Goal: Information Seeking & Learning: Learn about a topic

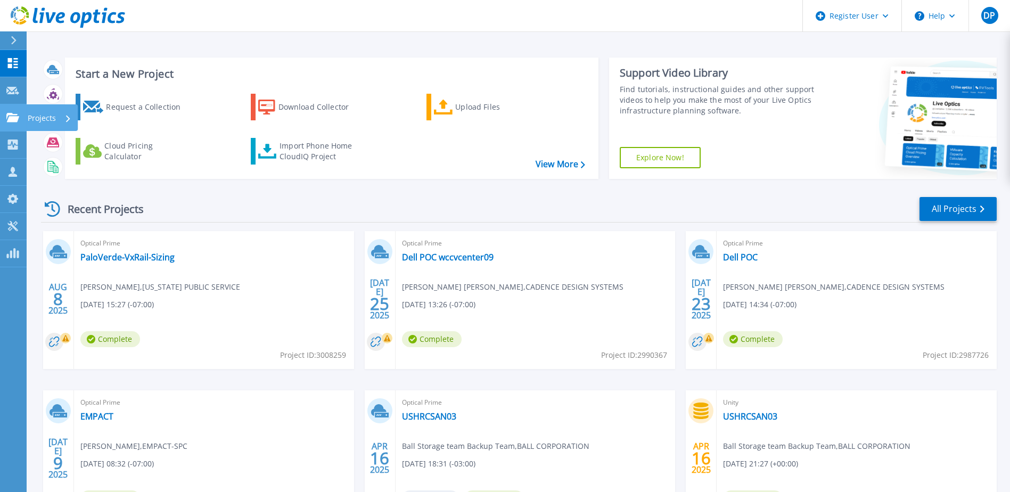
click at [13, 113] on icon at bounding box center [12, 117] width 13 height 9
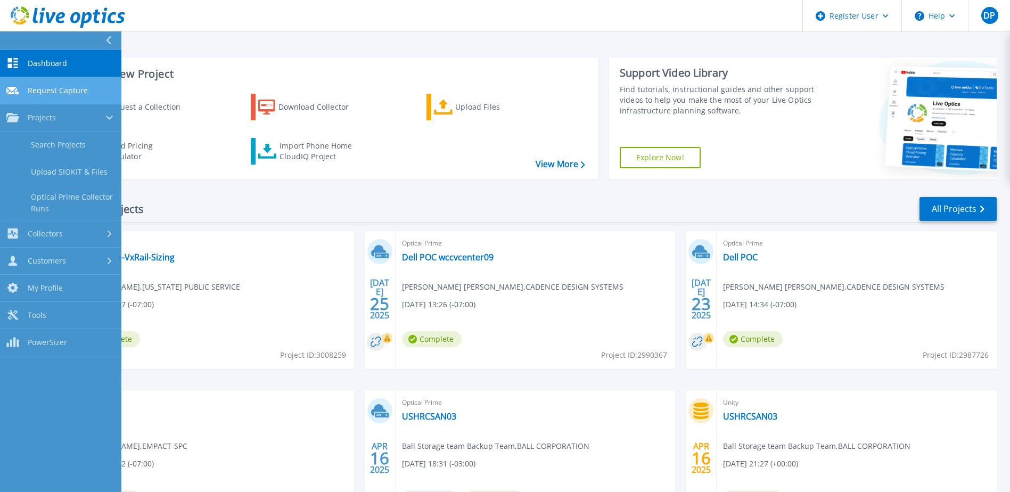
click at [53, 89] on span "Request Capture" at bounding box center [58, 91] width 60 height 10
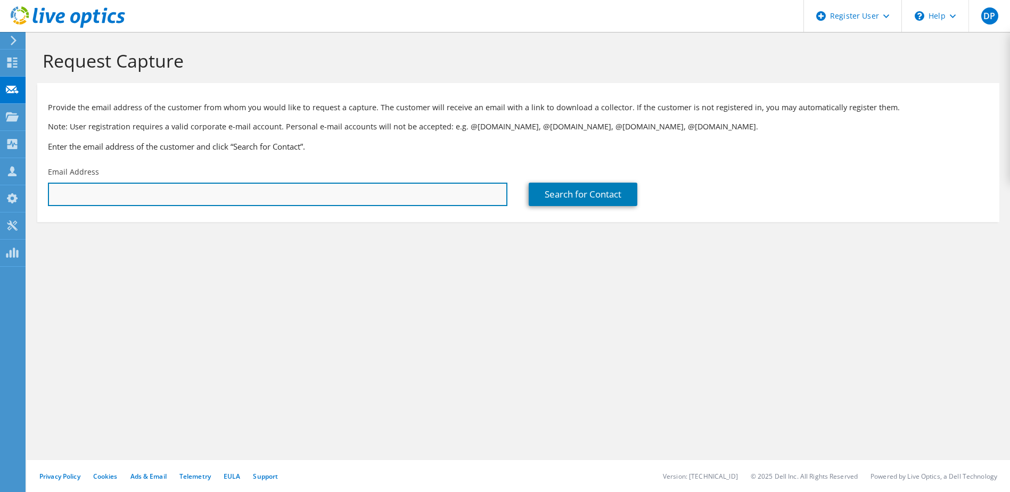
click at [277, 202] on input "text" at bounding box center [278, 194] width 460 height 23
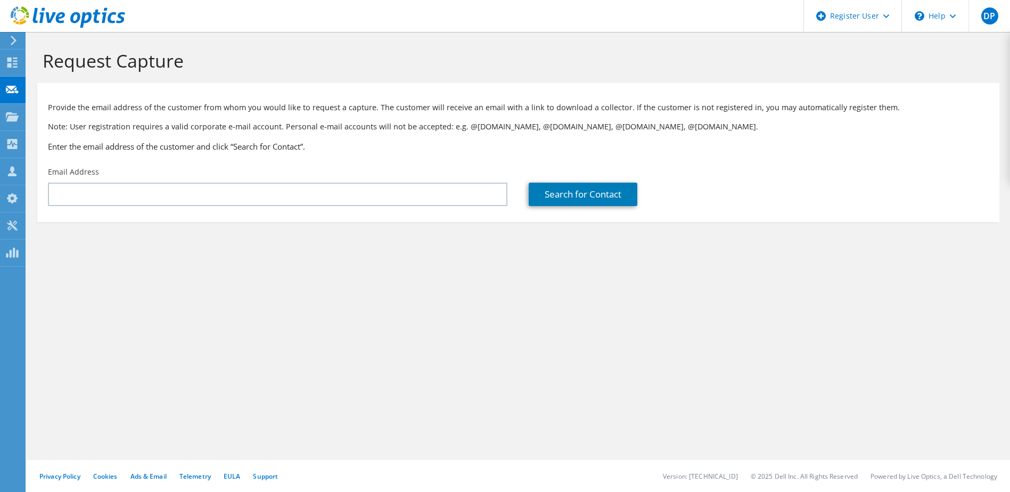
click at [367, 278] on div "Request Capture Provide the email address of the customer from whom you would l…" at bounding box center [519, 262] width 984 height 460
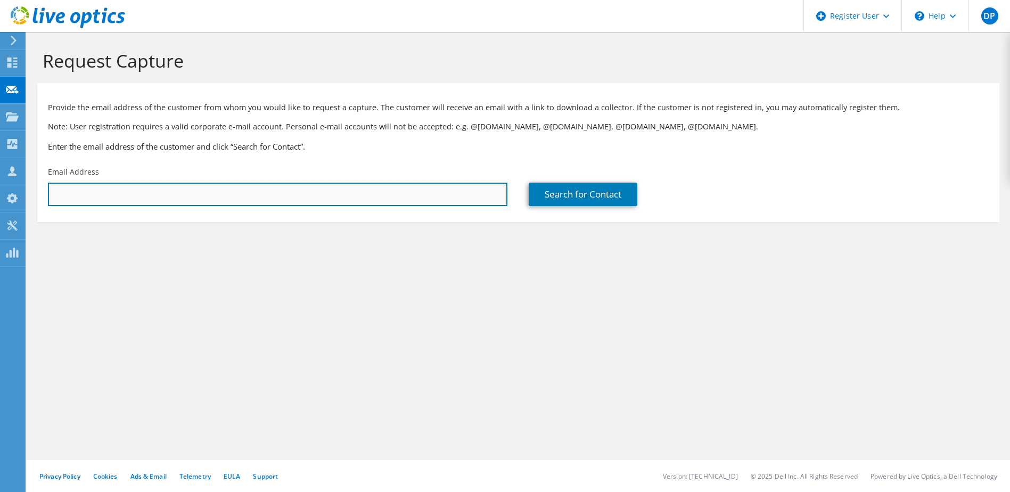
click at [116, 187] on input "text" at bounding box center [278, 194] width 460 height 23
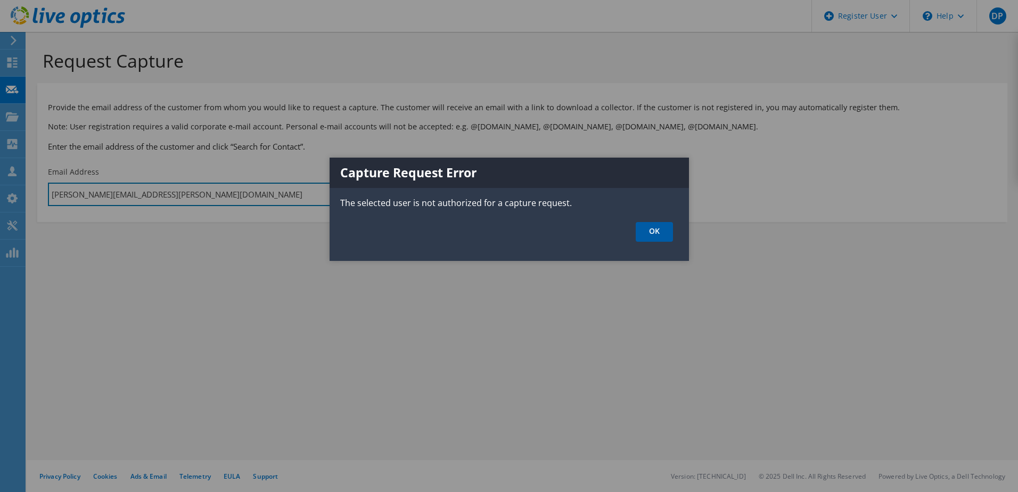
type input "darryl.payne@dell.com"
click at [654, 231] on link "OK" at bounding box center [654, 232] width 37 height 20
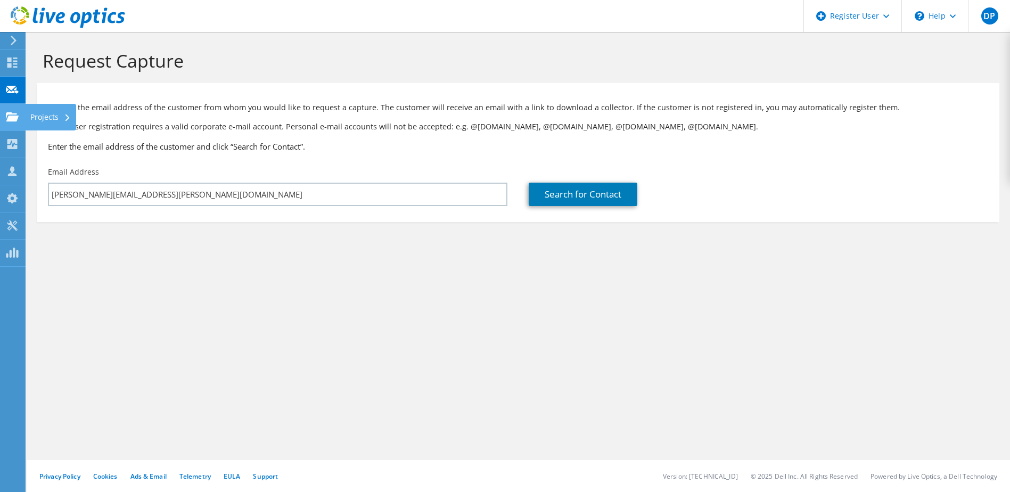
click at [12, 115] on icon at bounding box center [12, 117] width 13 height 10
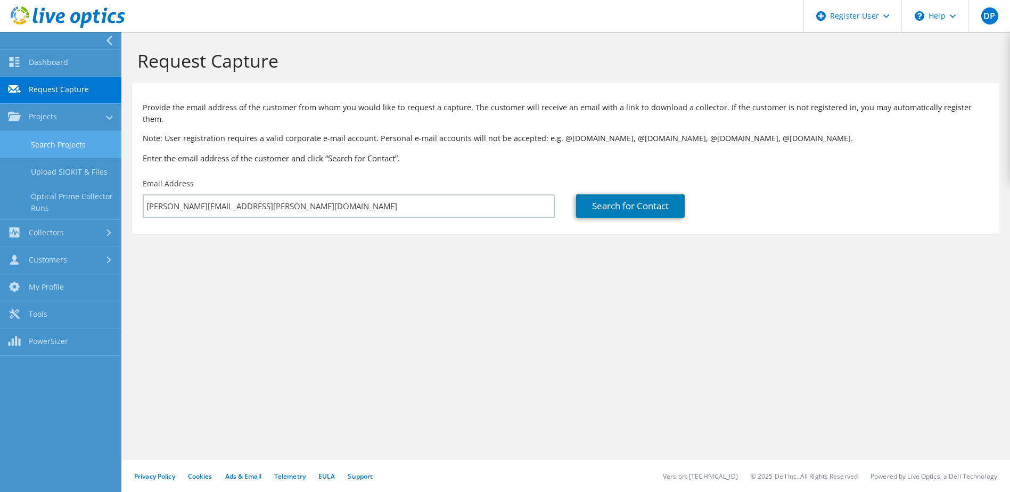
click at [54, 140] on link "Search Projects" at bounding box center [60, 144] width 121 height 27
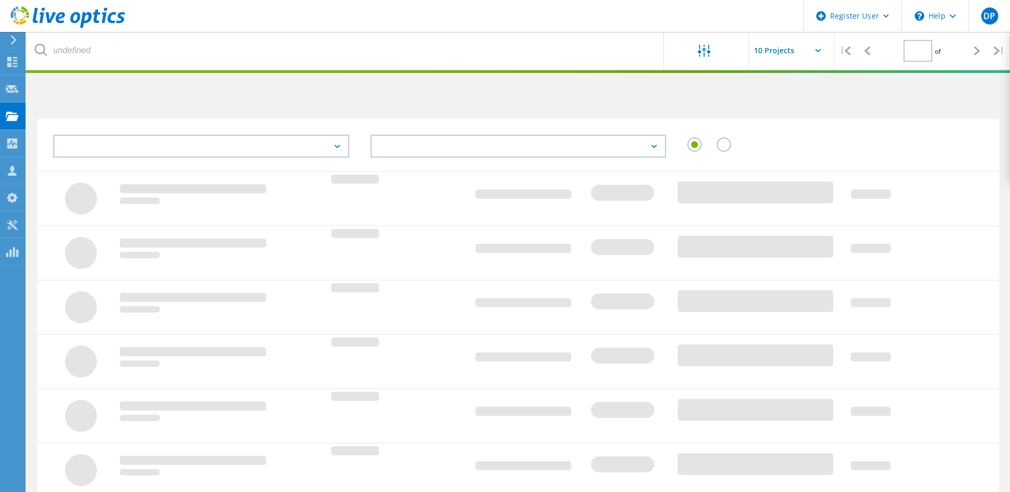
type input "1"
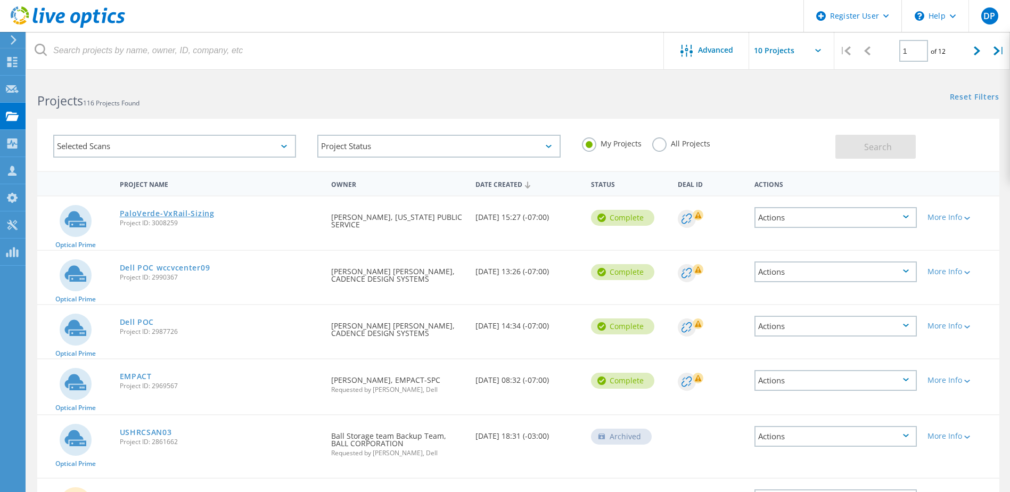
click at [137, 210] on link "PaloVerde-VxRail-Sizing" at bounding box center [167, 213] width 95 height 7
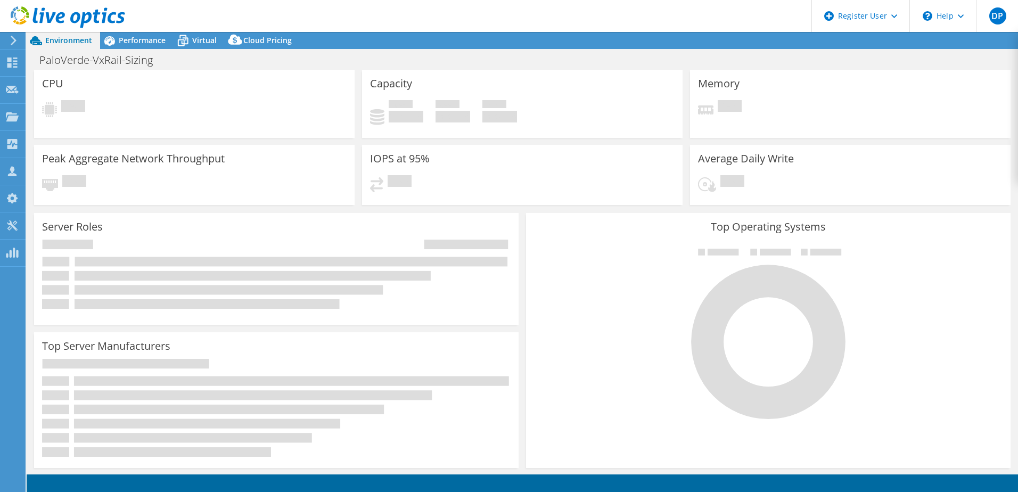
select select "USD"
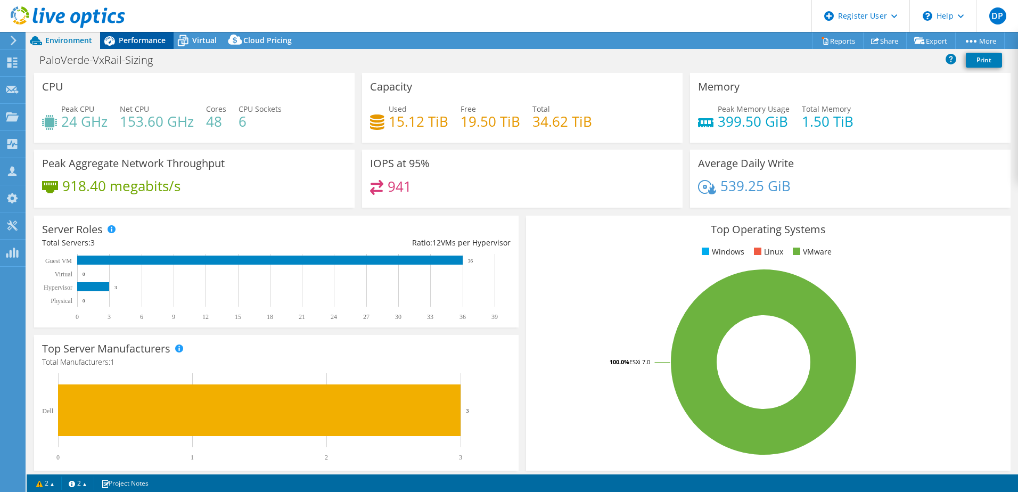
click at [155, 47] on div "Performance" at bounding box center [136, 40] width 73 height 17
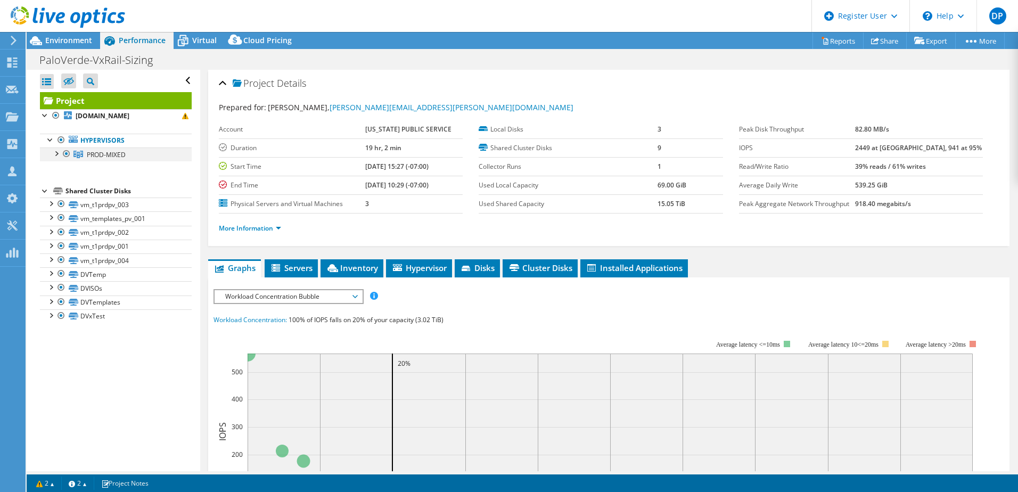
click at [56, 152] on div at bounding box center [56, 153] width 11 height 11
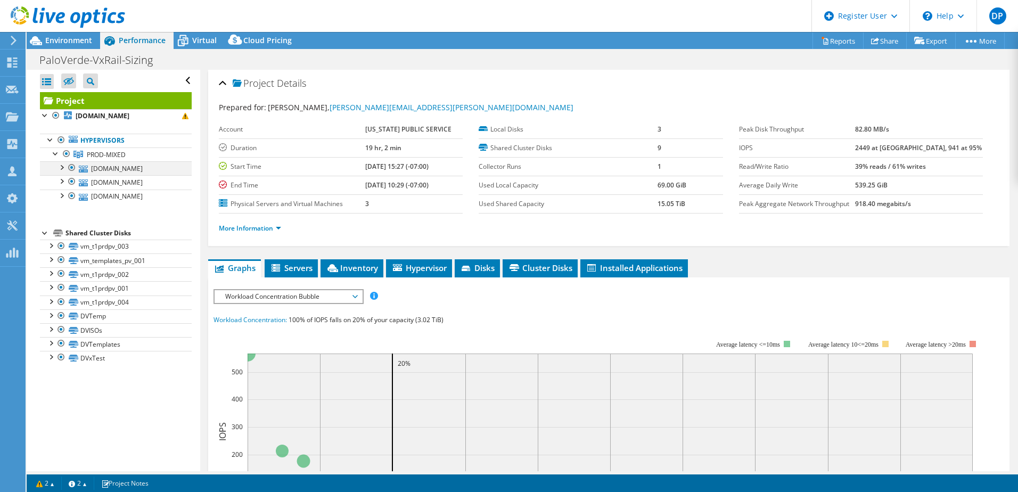
click at [63, 164] on div at bounding box center [61, 166] width 11 height 11
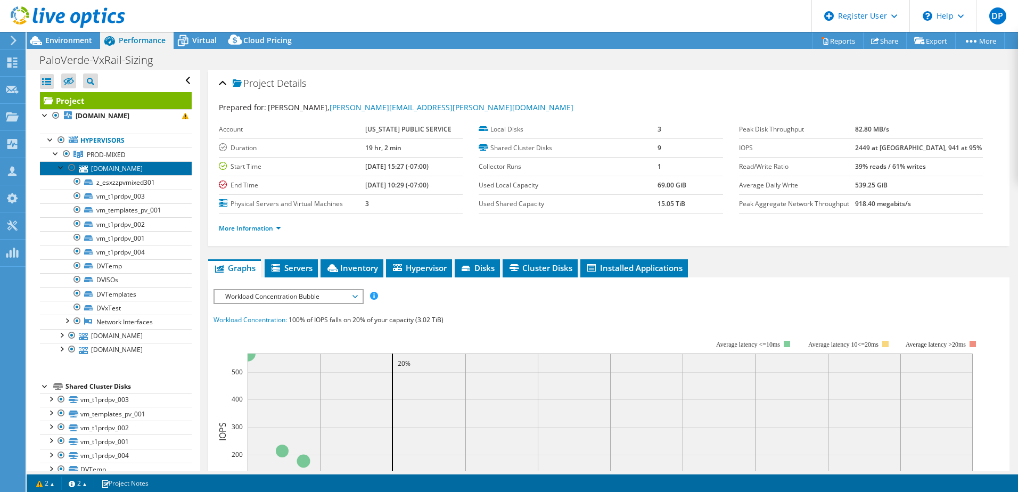
click at [135, 167] on link "esxzzpvmixed301.apsc.com" at bounding box center [116, 168] width 152 height 14
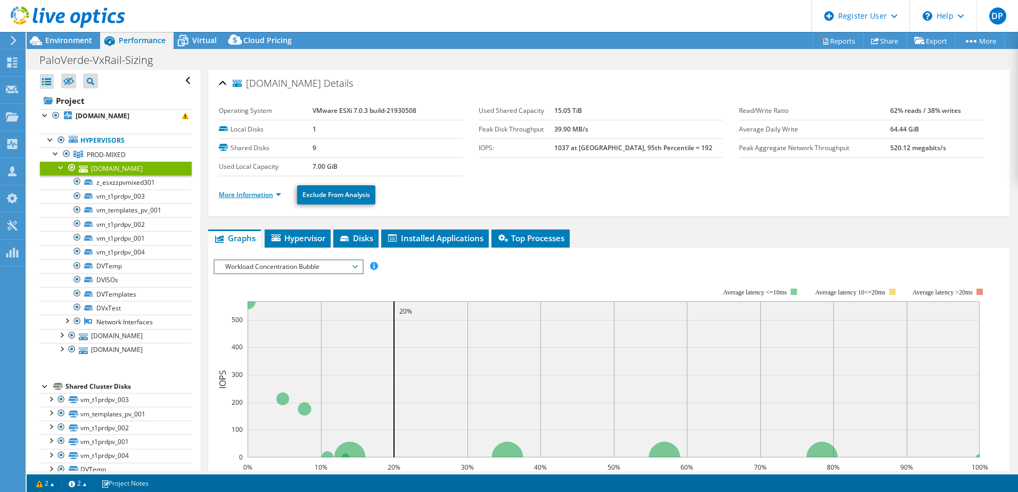
click at [243, 195] on link "More Information" at bounding box center [250, 194] width 62 height 9
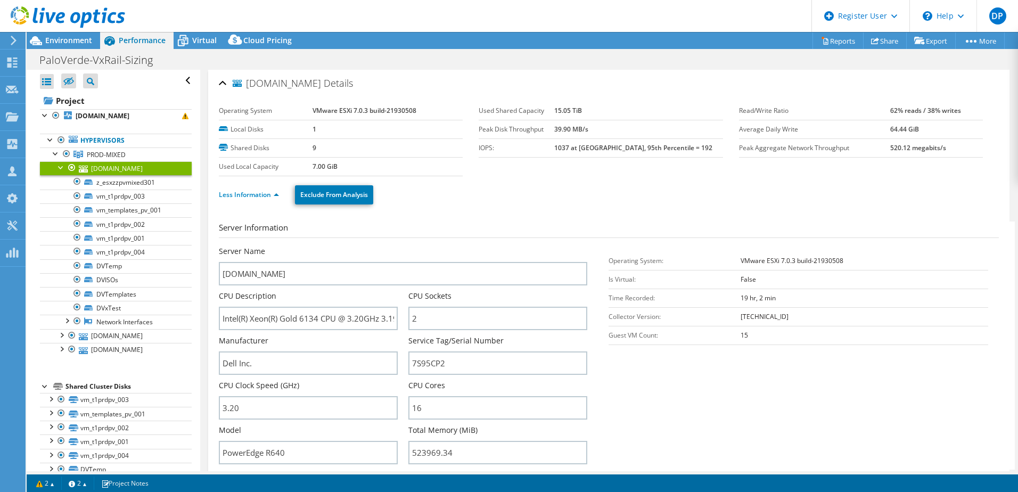
click at [59, 167] on div at bounding box center [61, 166] width 11 height 11
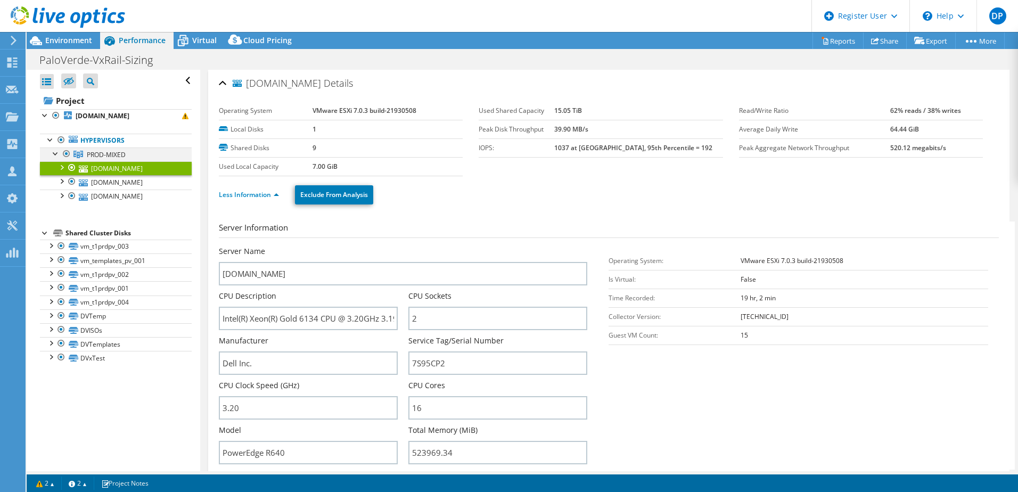
click at [56, 152] on div at bounding box center [56, 153] width 11 height 11
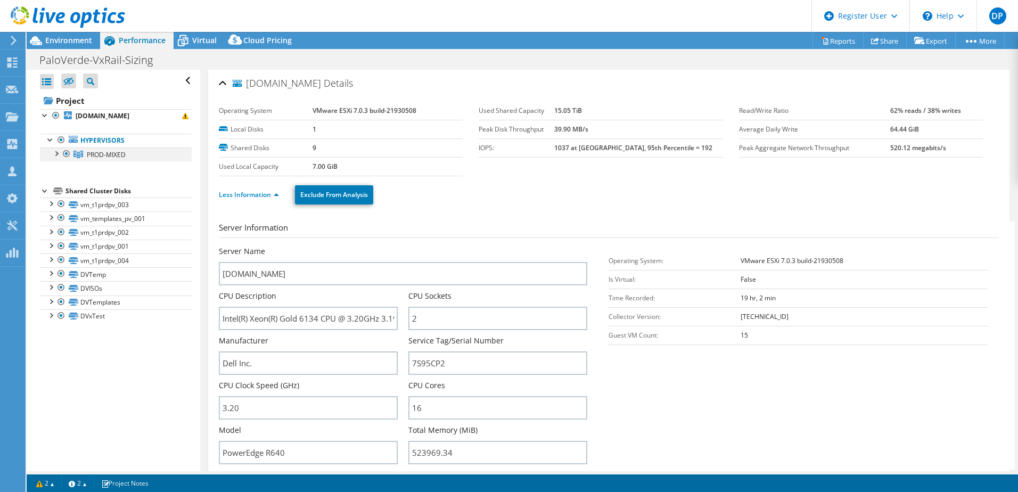
click at [58, 149] on div at bounding box center [56, 153] width 11 height 11
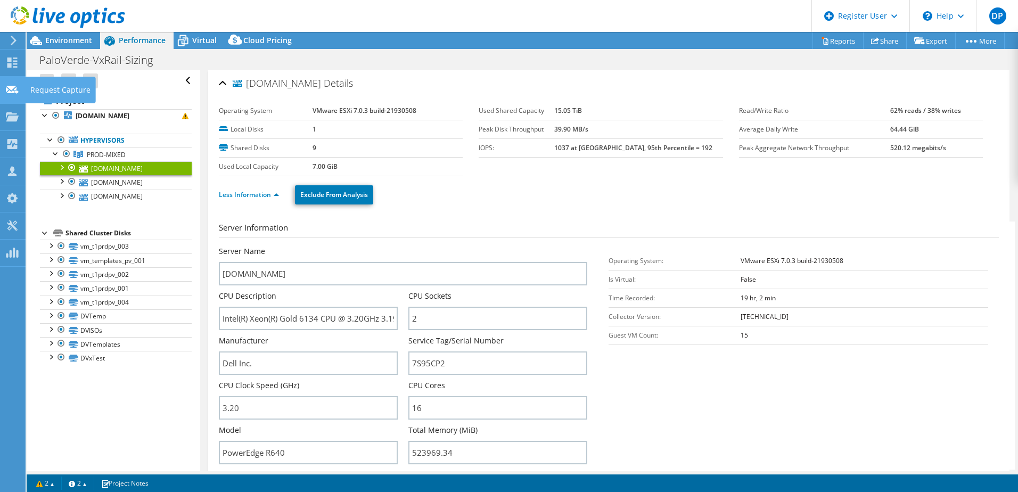
click at [13, 89] on icon at bounding box center [12, 90] width 13 height 10
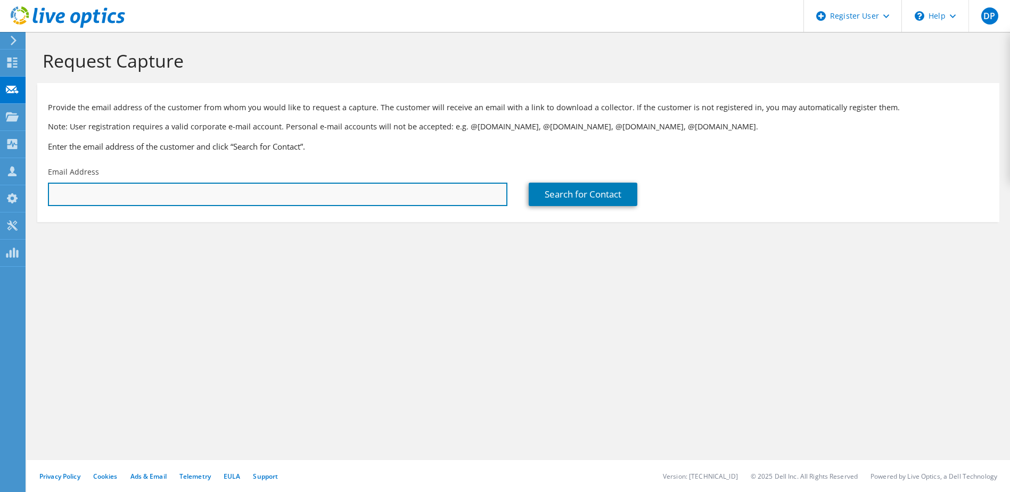
click at [171, 199] on input "text" at bounding box center [278, 194] width 460 height 23
click at [193, 189] on input "text" at bounding box center [278, 194] width 460 height 23
type input "s"
type input "\"
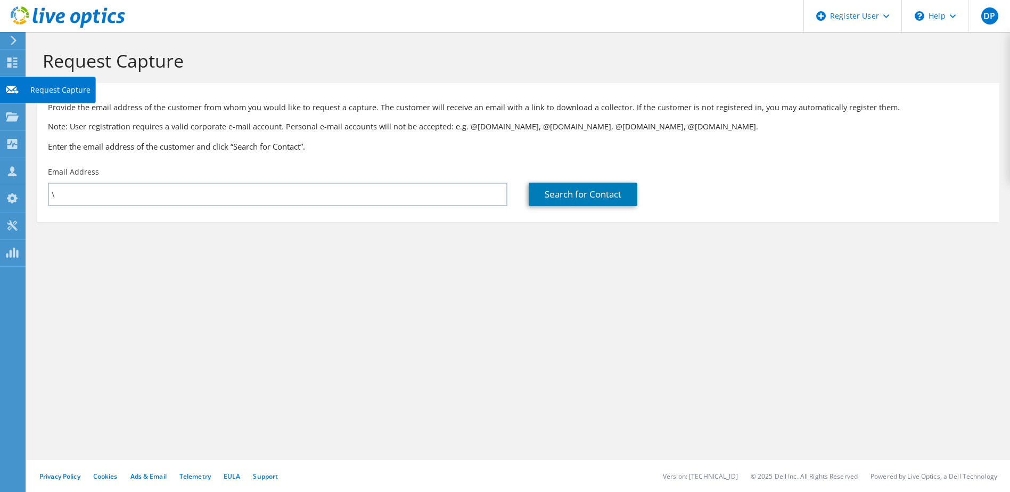
click at [17, 89] on use at bounding box center [12, 89] width 13 height 8
click at [12, 120] on use at bounding box center [12, 116] width 13 height 9
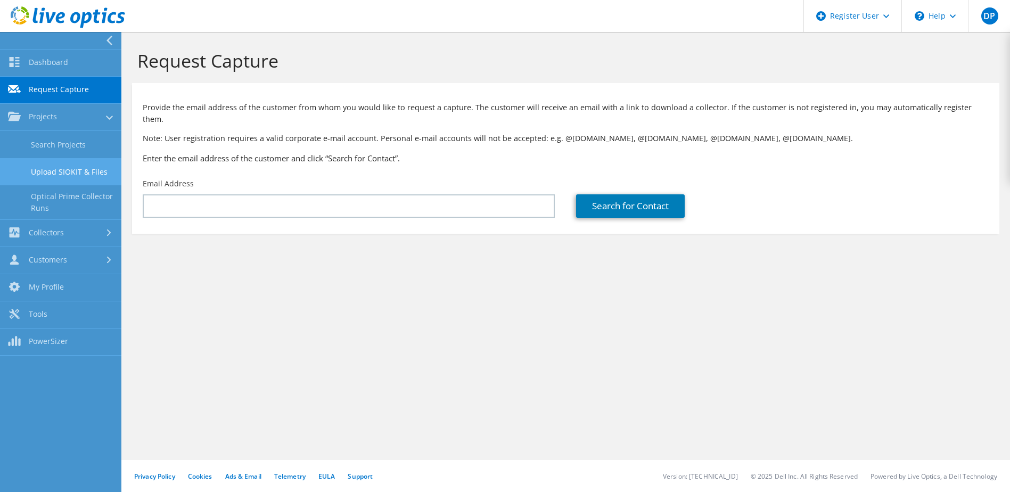
click at [65, 173] on link "Upload SIOKIT & Files" at bounding box center [60, 171] width 121 height 27
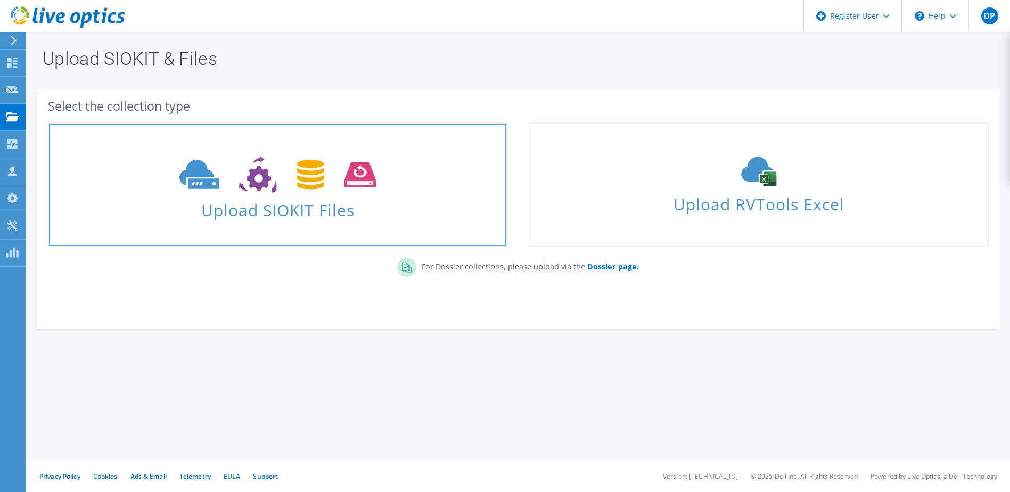
click at [232, 193] on span at bounding box center [277, 173] width 457 height 45
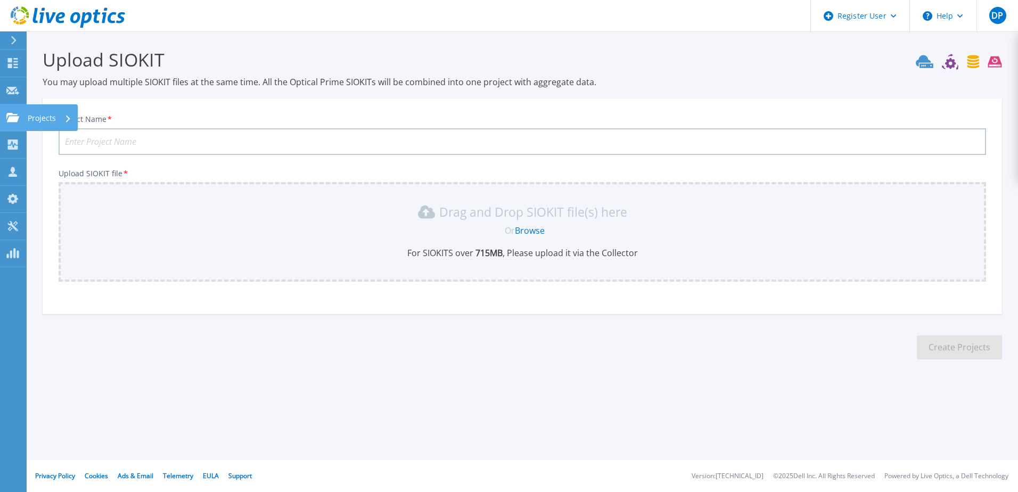
click at [14, 114] on icon at bounding box center [12, 117] width 13 height 9
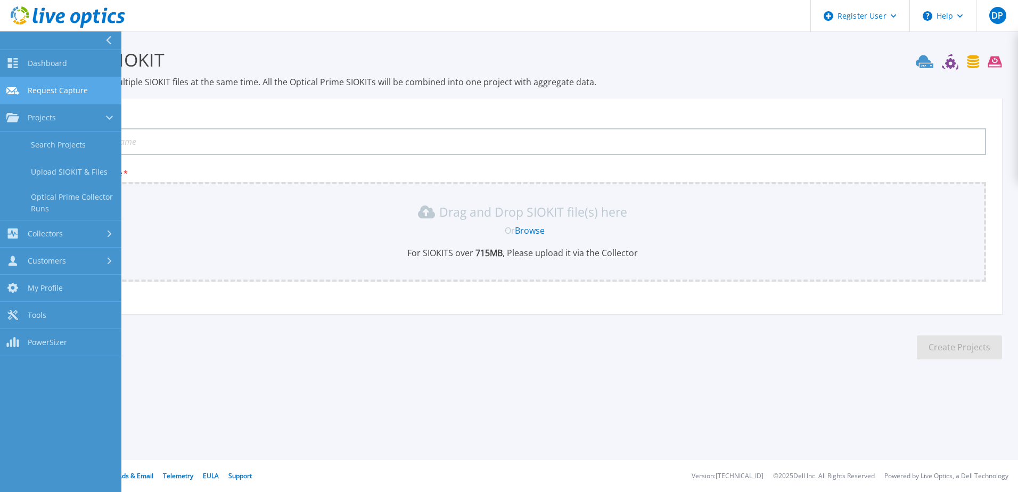
click at [56, 93] on span "Request Capture" at bounding box center [58, 91] width 60 height 10
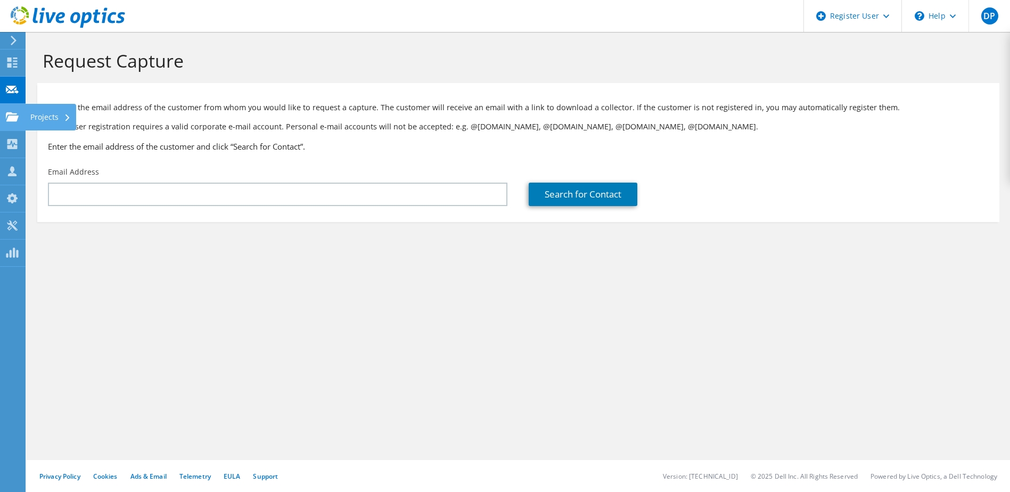
click at [10, 115] on icon at bounding box center [12, 117] width 13 height 10
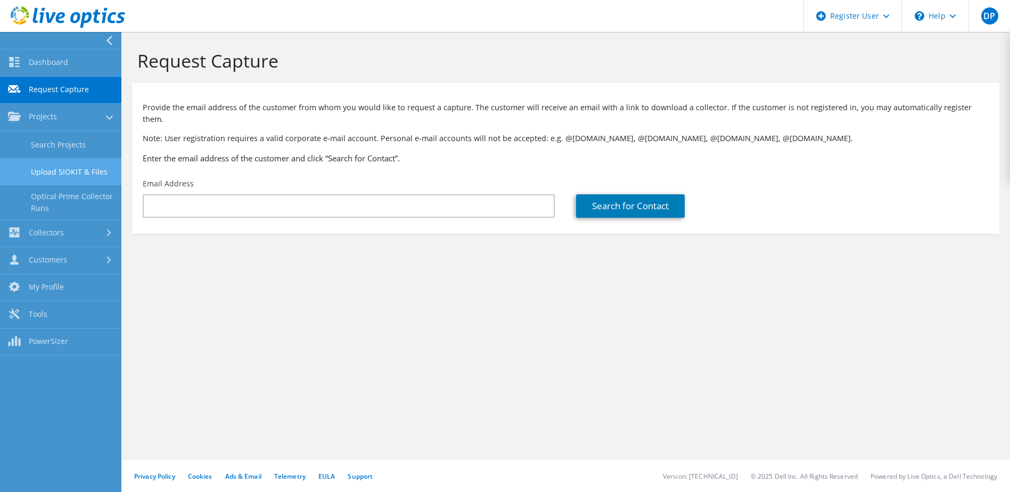
click at [62, 166] on link "Upload SIOKIT & Files" at bounding box center [60, 171] width 121 height 27
